Goal: Transaction & Acquisition: Purchase product/service

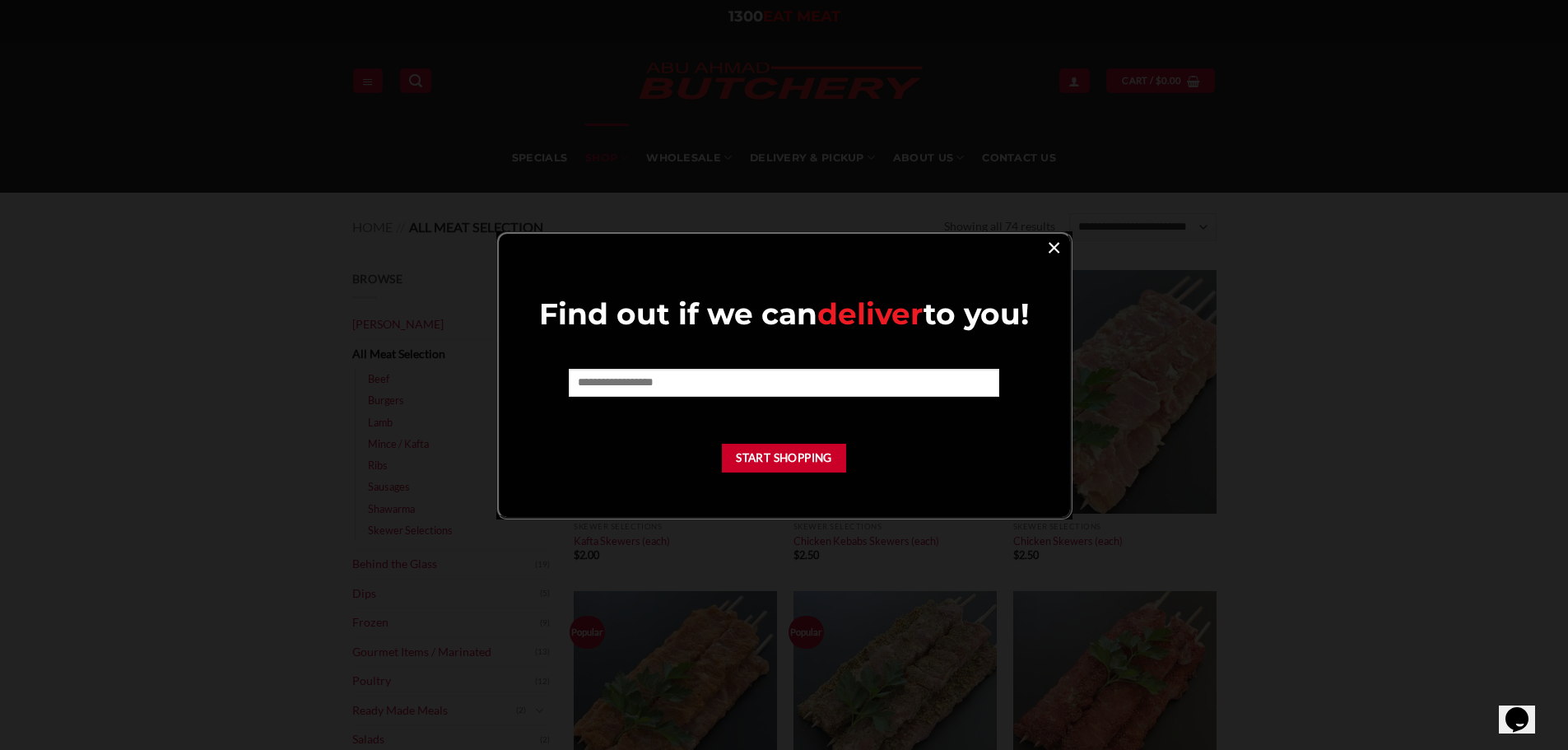
click at [1052, 242] on link "×" at bounding box center [1054, 246] width 24 height 22
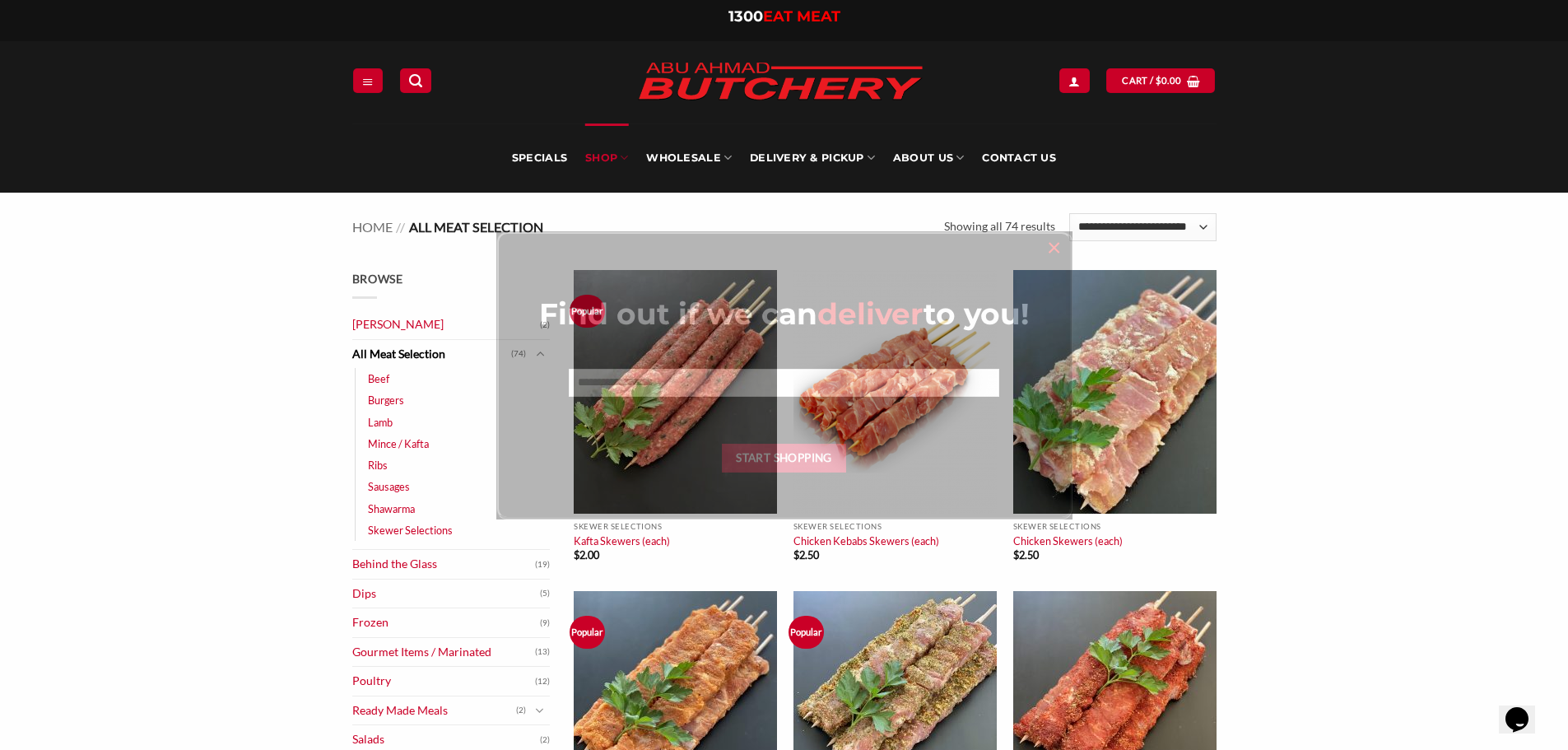
drag, startPoint x: 1052, startPoint y: 242, endPoint x: 809, endPoint y: 372, distance: 275.6
click at [814, 371] on div "Find out if we can deliver to you! Start Shopping ×" at bounding box center [784, 375] width 576 height 288
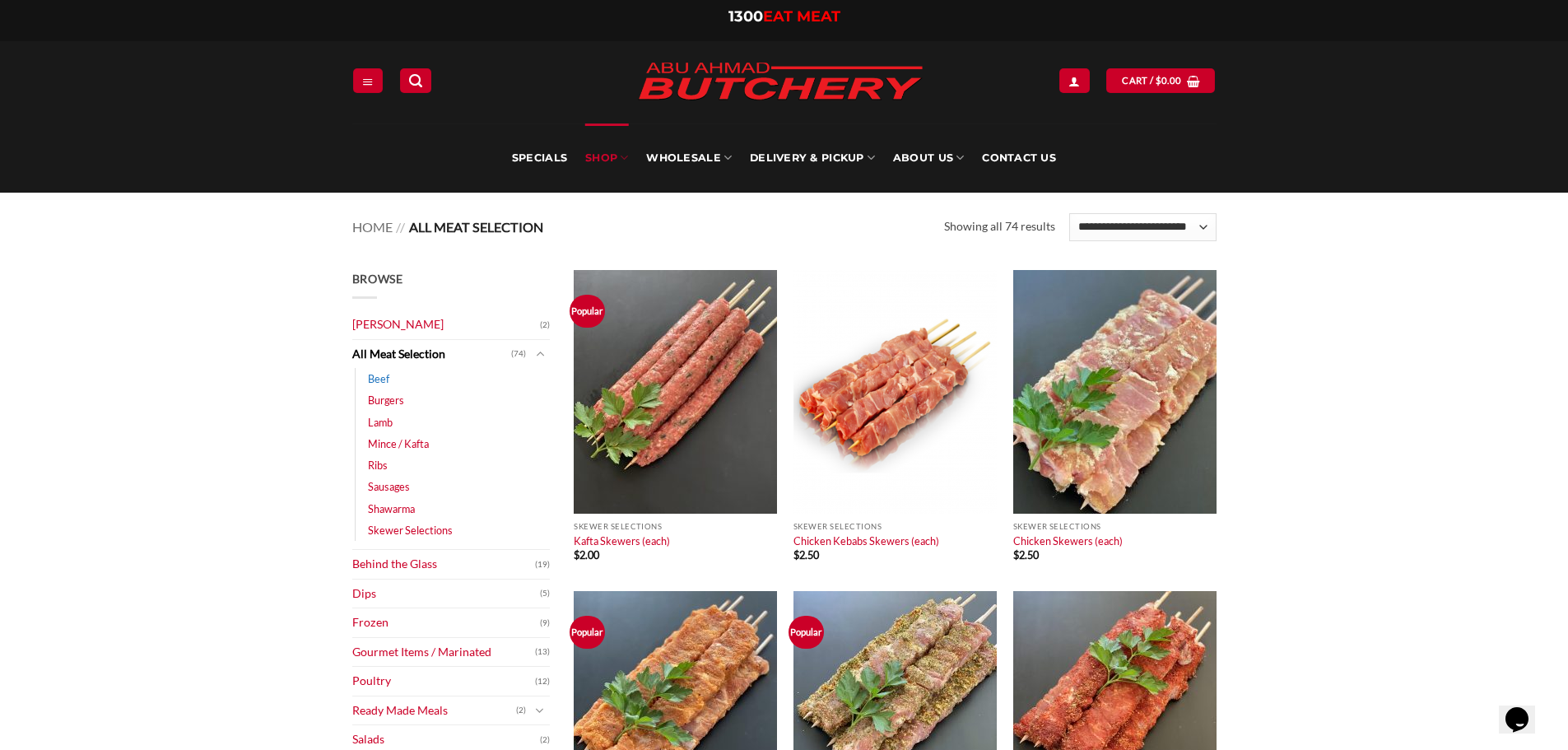
click at [379, 374] on link "Beef" at bounding box center [378, 378] width 21 height 21
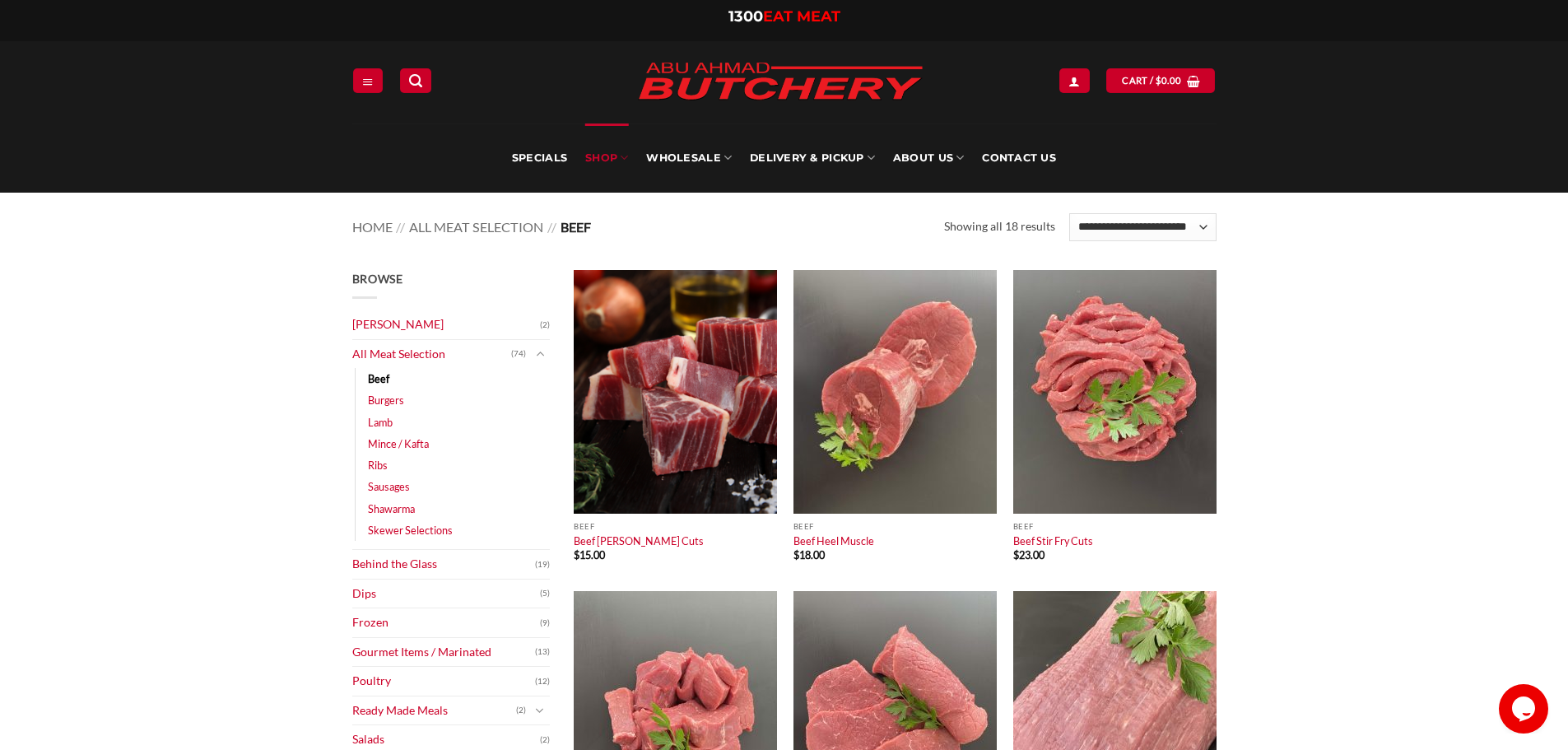
scroll to position [82, 0]
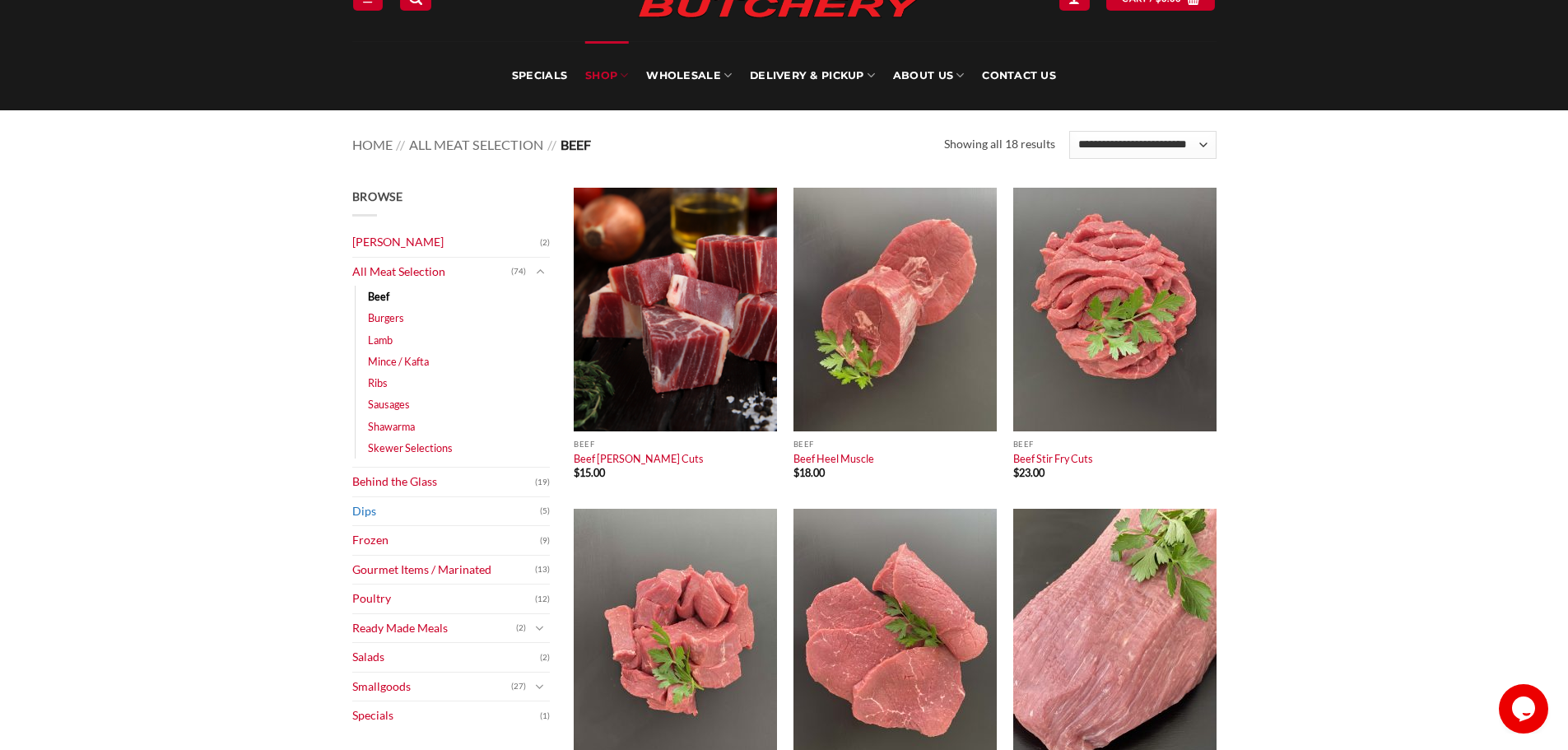
click at [510, 512] on link "Dips" at bounding box center [446, 512] width 188 height 29
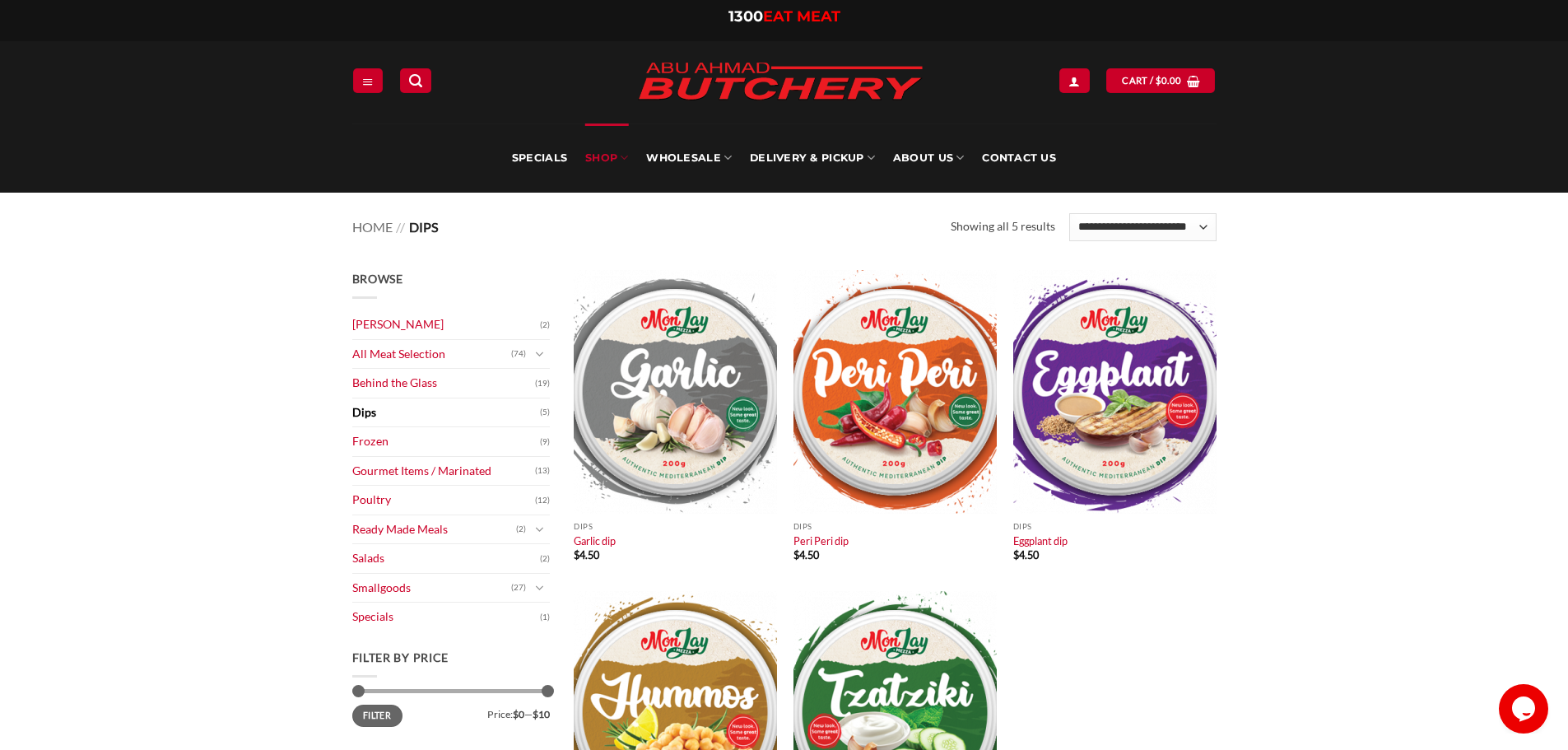
scroll to position [54, 0]
